Goal: Contribute content

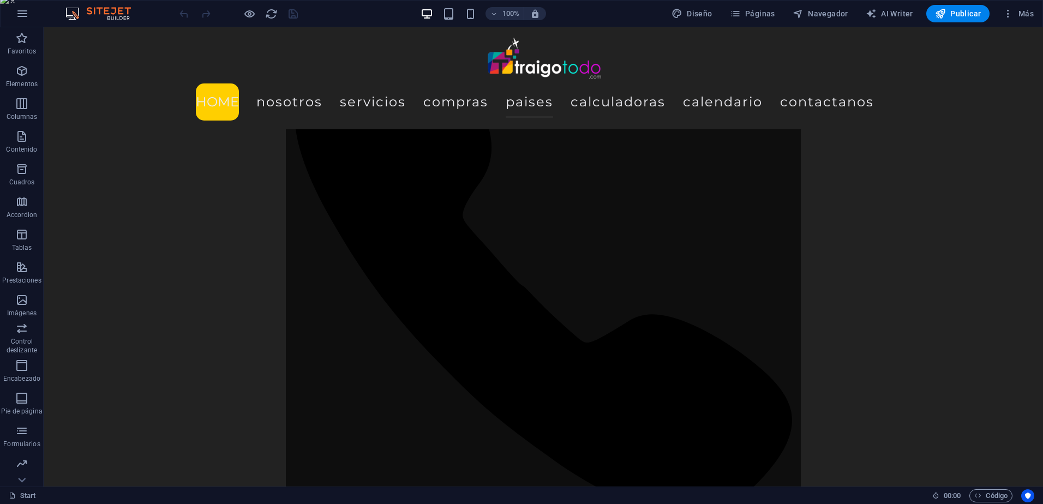
scroll to position [5899, 0]
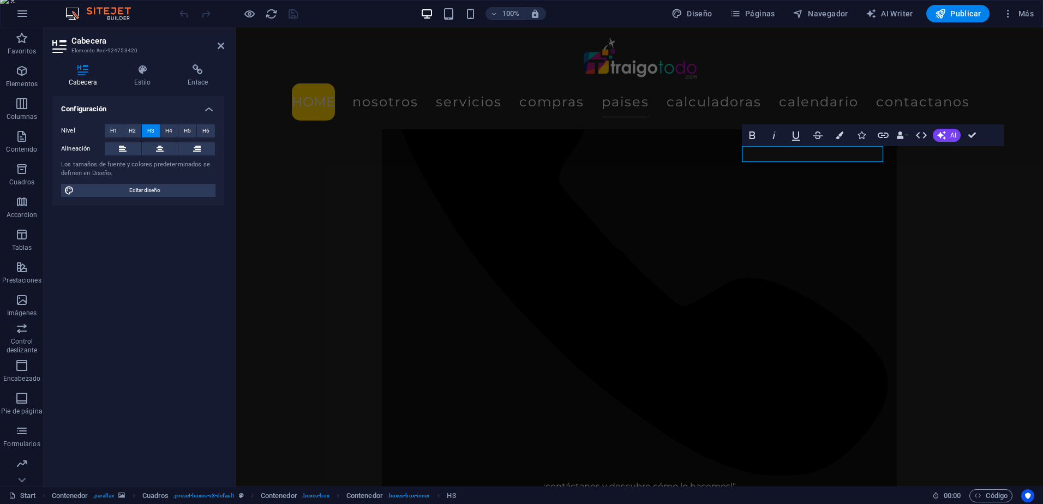
scroll to position [5845, 0]
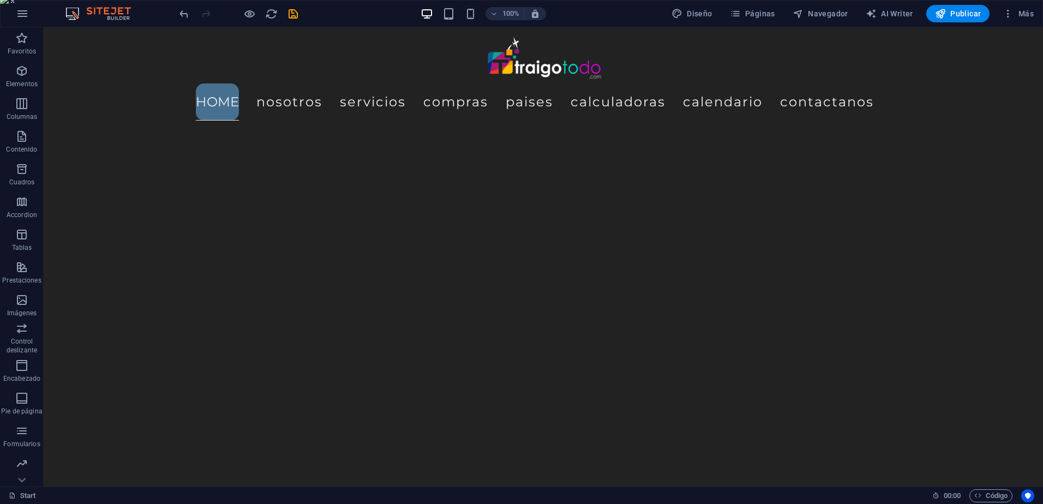
scroll to position [0, 0]
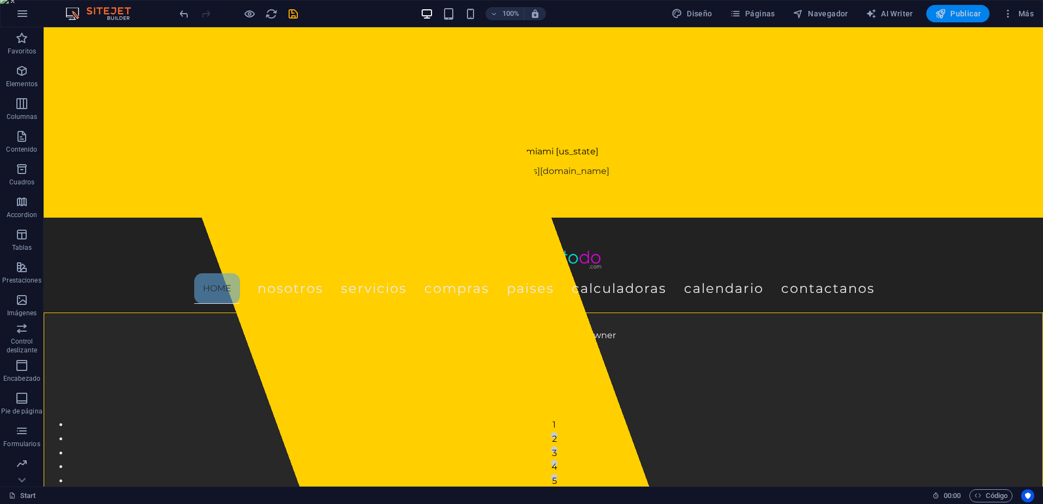
click at [952, 8] on span "Publicar" at bounding box center [958, 13] width 46 height 11
checkbox input "false"
click at [966, 10] on span "Publicar" at bounding box center [958, 13] width 46 height 11
